Goal: Task Accomplishment & Management: Manage account settings

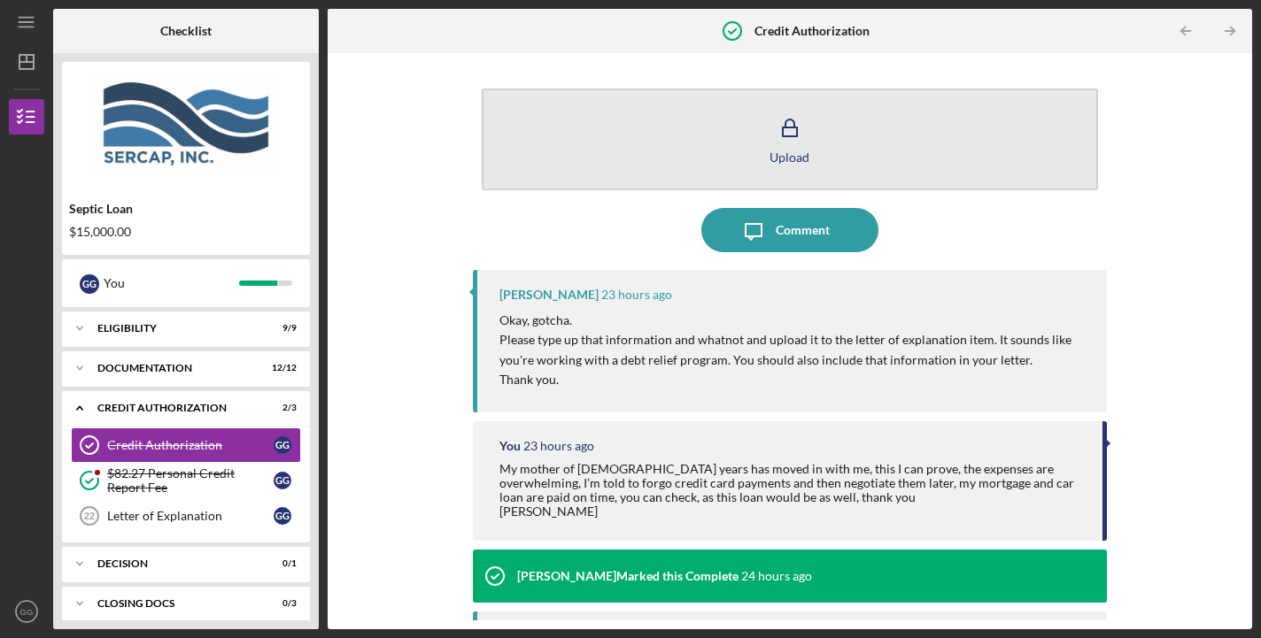
click at [770, 138] on icon "button" at bounding box center [790, 128] width 44 height 44
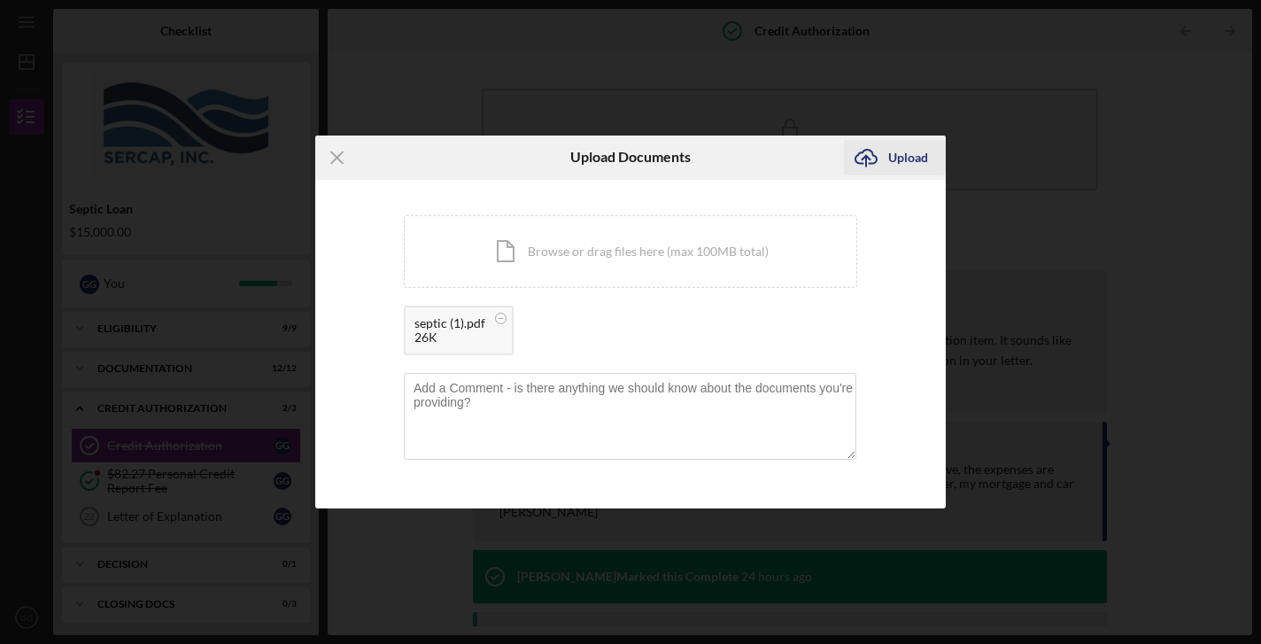
click at [913, 159] on div "Upload" at bounding box center [908, 157] width 40 height 35
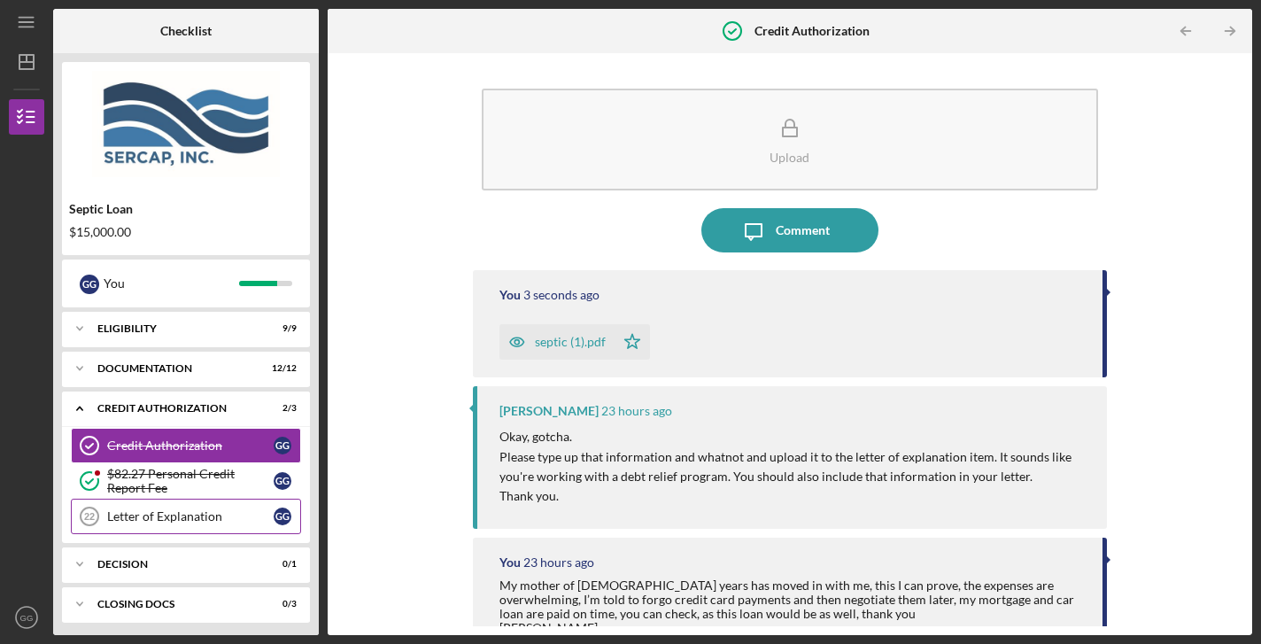
click at [179, 513] on div "Letter of Explanation" at bounding box center [190, 516] width 166 height 14
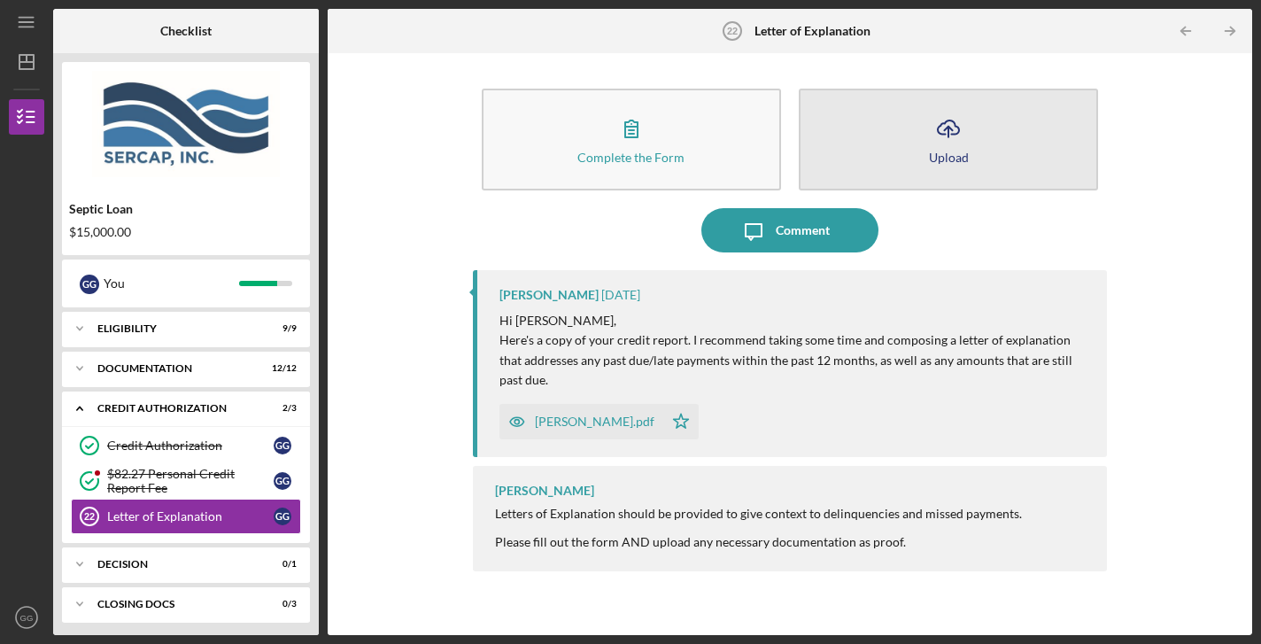
click at [904, 133] on button "Icon/Upload Upload" at bounding box center [948, 140] width 299 height 102
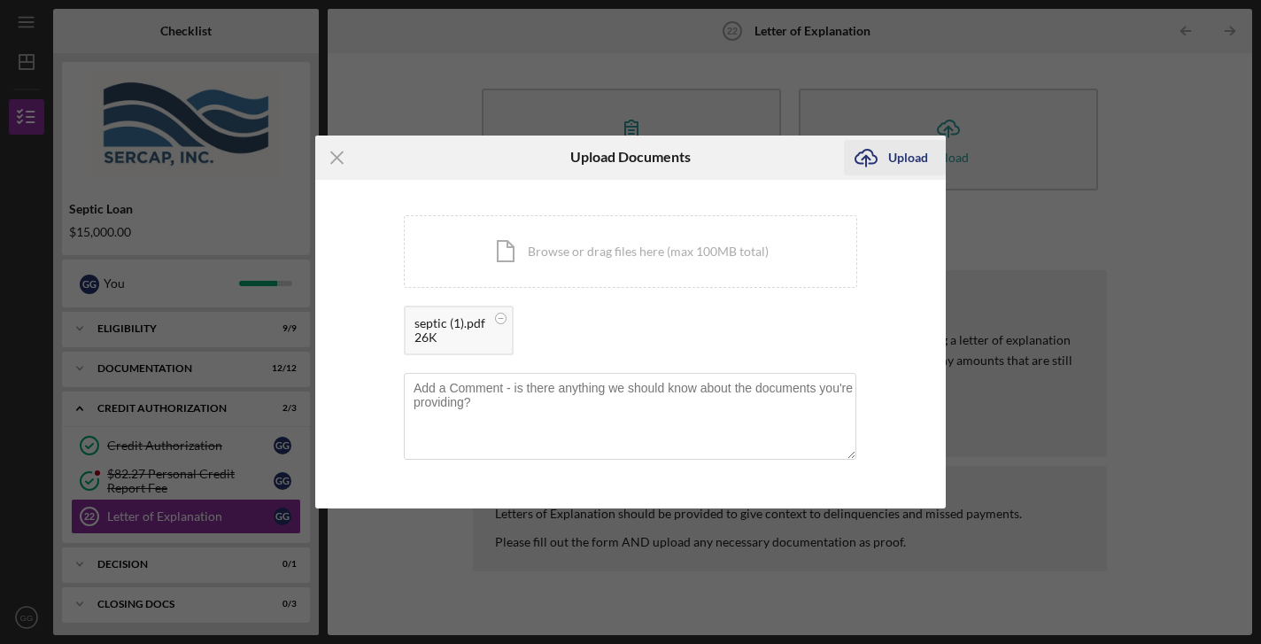
click at [909, 157] on div "Upload" at bounding box center [908, 157] width 40 height 35
